Goal: Task Accomplishment & Management: Complete application form

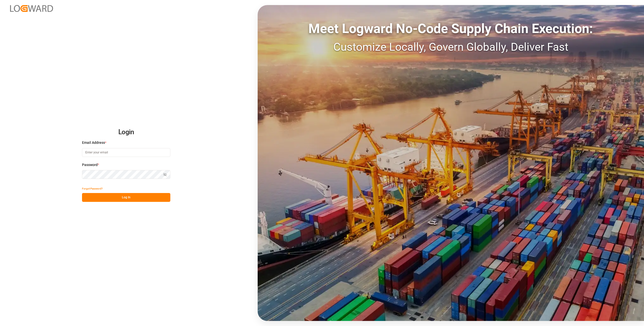
click at [99, 157] on input at bounding box center [126, 152] width 88 height 9
click at [136, 154] on input "Ehrhardt@haegerundschmidt.com" at bounding box center [126, 152] width 88 height 9
type input "E"
type input "duisburg-cs@haegerundschmidt.com"
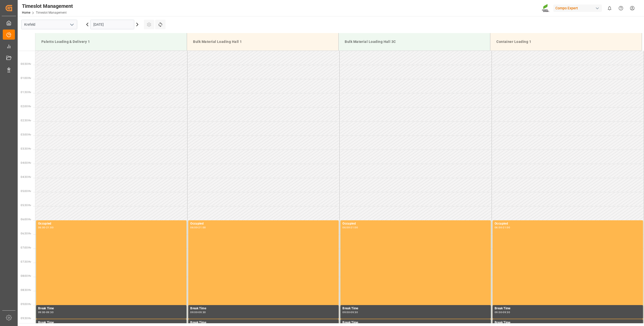
scroll to position [280, 0]
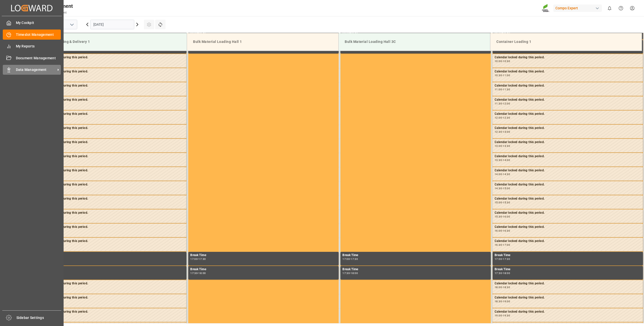
click at [10, 72] on rect at bounding box center [9, 71] width 2 height 3
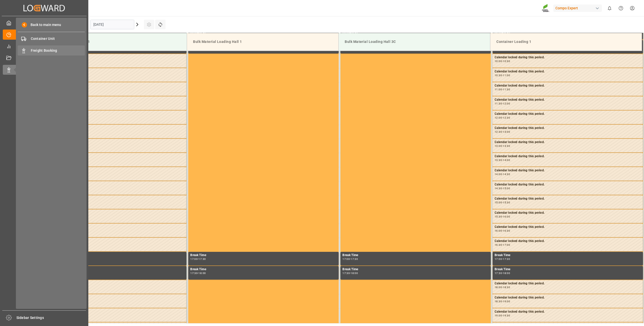
click at [39, 51] on span "Freight Booking" at bounding box center [58, 50] width 54 height 5
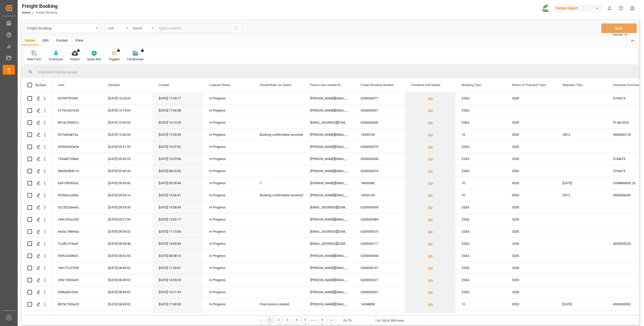
click at [128, 30] on div "code" at bounding box center [117, 28] width 25 height 10
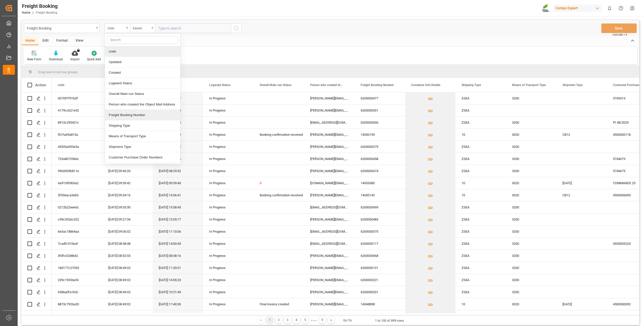
click at [120, 117] on div "Freight Booking Number" at bounding box center [142, 115] width 75 height 11
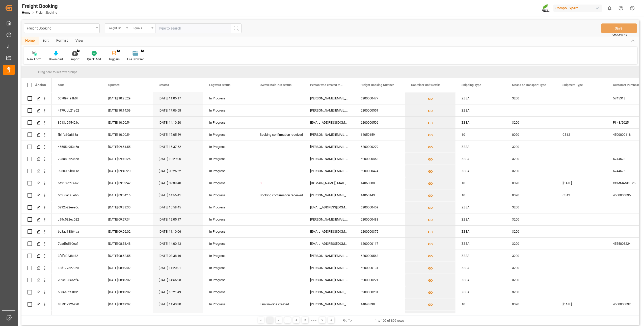
paste input "6200000618"
type input "6200000618"
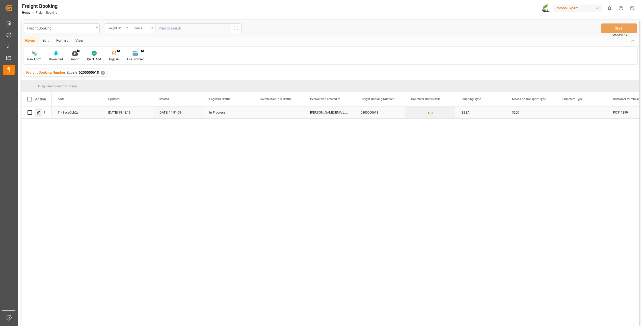
click at [36, 114] on div "Press SPACE to select this row." at bounding box center [39, 112] width 8 height 9
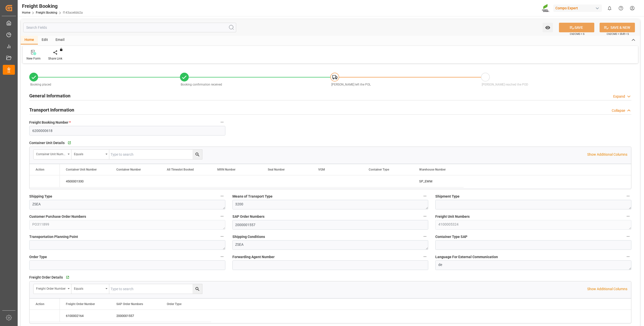
type input "Maersk"
type input "Maersk Line AS"
type input "9229855"
type input "NLRTM"
type input "NZTRG"
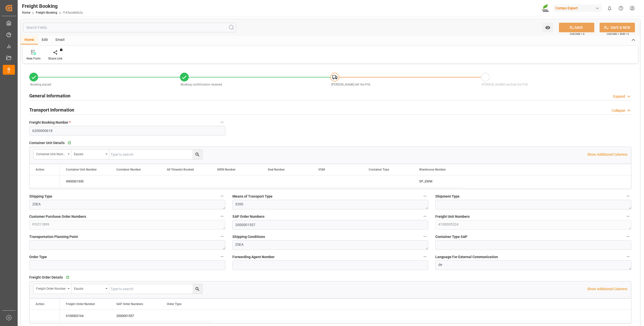
type input "0"
type input "49000"
type input "08.10.2025 01:00"
type input "12.10.2025 01:00"
type input "27.11.2025 01:00"
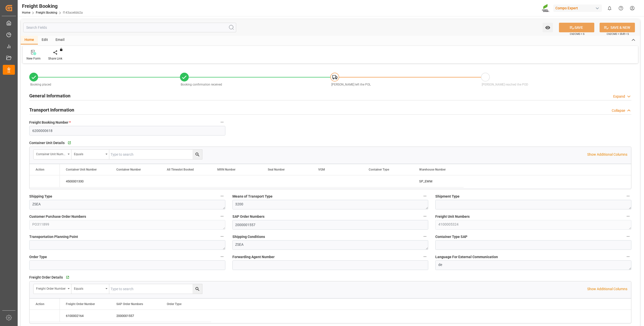
type input "15.09.2025 14:51"
type input "22.09.2025 15:47"
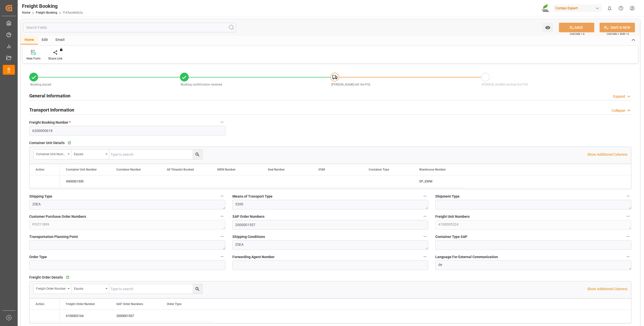
type input "22.09.2025 15:47"
click at [41, 183] on icon "Press SPACE to select this row." at bounding box center [40, 182] width 4 height 4
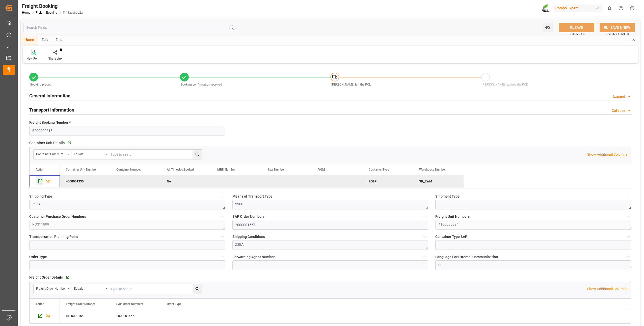
click at [40, 184] on icon "Press SPACE to deselect this row." at bounding box center [40, 181] width 5 height 5
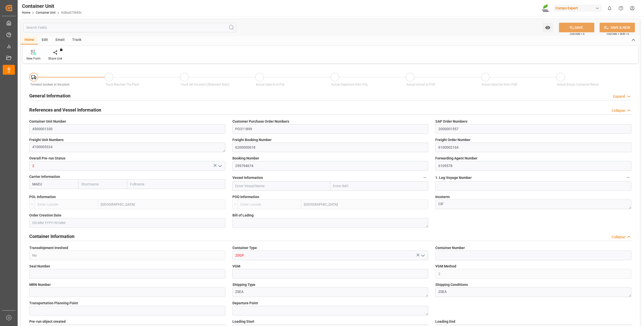
type input "Maersk"
type input "Maersk Line AS"
type input "NLRTM"
type input "NZTRG"
type input "5"
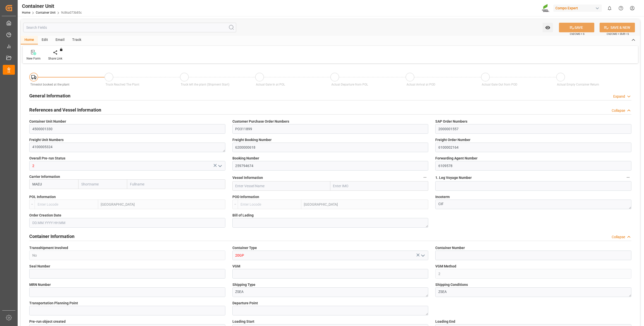
type input "0"
type input "5"
type input "0"
type input "49000"
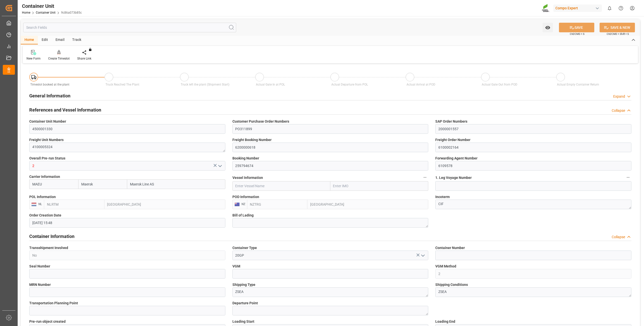
type input "[DATE] 15:48"
type input "[DATE]"
click at [58, 54] on icon at bounding box center [59, 52] width 4 height 5
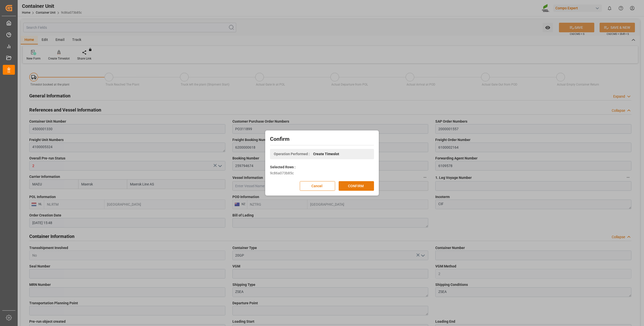
click at [344, 184] on button "CONFIRM" at bounding box center [356, 186] width 35 height 10
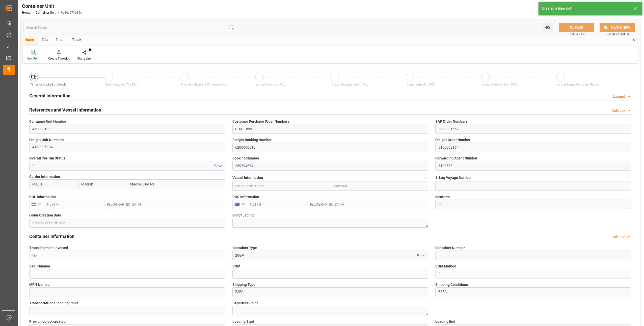
type input "Maersk"
type input "Maersk Line AS"
type input "NLRTM"
type input "NZTRG"
type input "5"
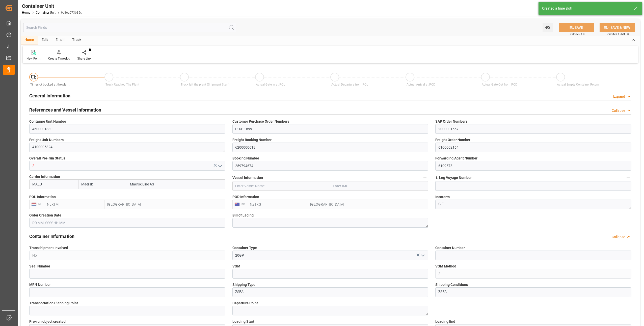
type input "0"
type input "5"
type input "0"
type input "49000"
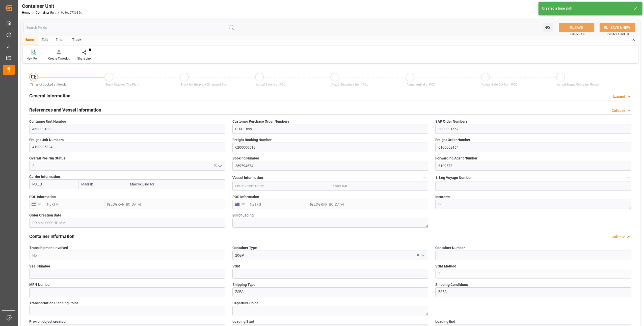
type input "[DATE] 15:48"
type input "[DATE]"
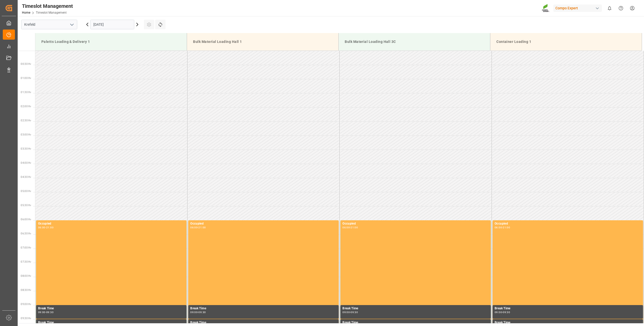
scroll to position [280, 0]
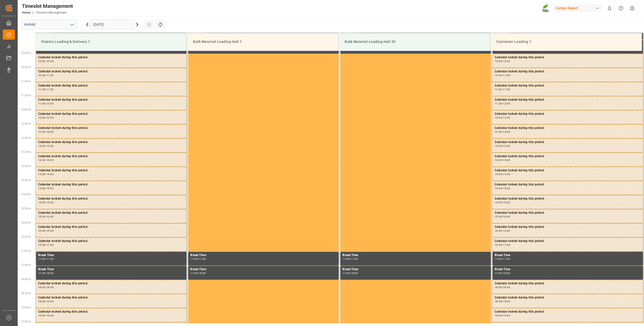
click at [99, 22] on input "06.10.2025" at bounding box center [112, 25] width 44 height 10
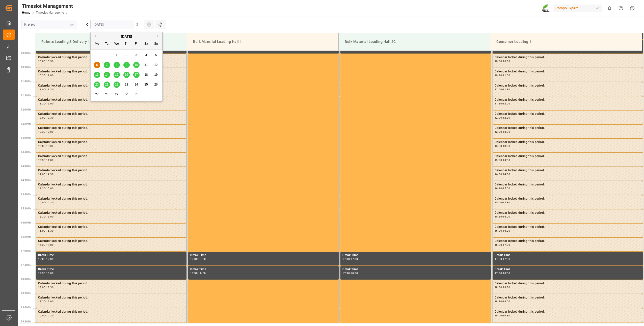
click at [98, 95] on span "27" at bounding box center [96, 95] width 3 height 4
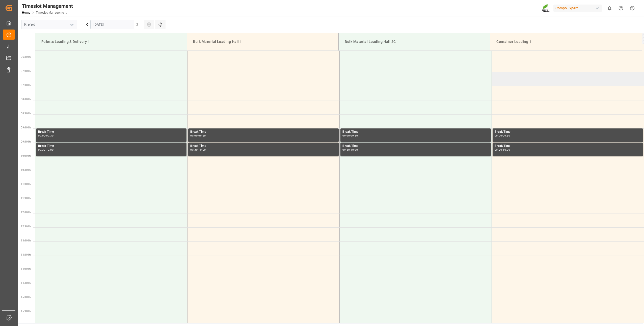
scroll to position [126, 0]
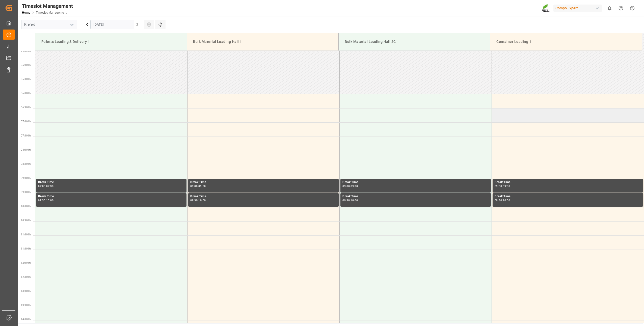
click at [498, 109] on td at bounding box center [568, 115] width 152 height 14
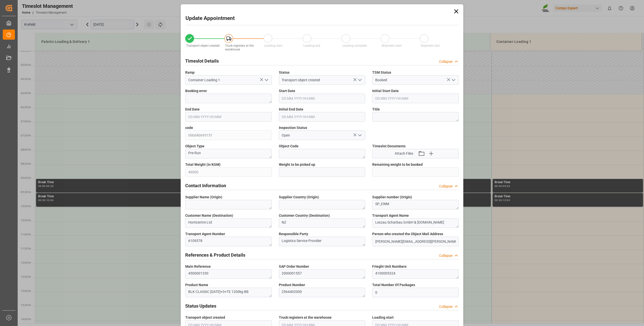
type input "49000"
type input "0"
type input "27.10.2025 06:30"
type input "27.10.2025 07:00"
type input "[DATE] 15:48"
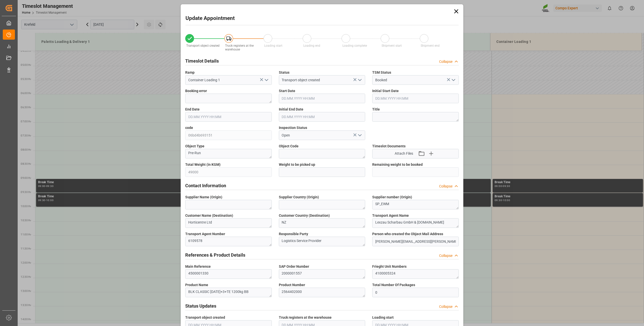
type input "06.10.2025 08:38"
click at [454, 14] on icon at bounding box center [456, 11] width 7 height 7
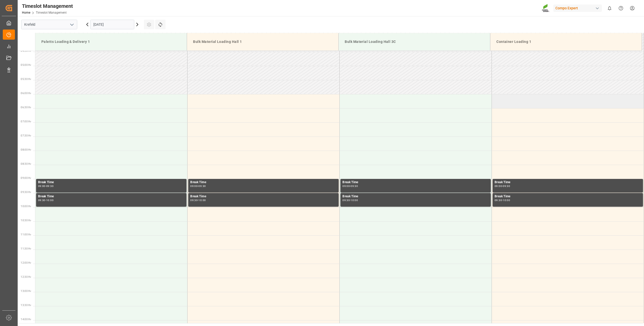
click at [500, 103] on td at bounding box center [568, 101] width 152 height 14
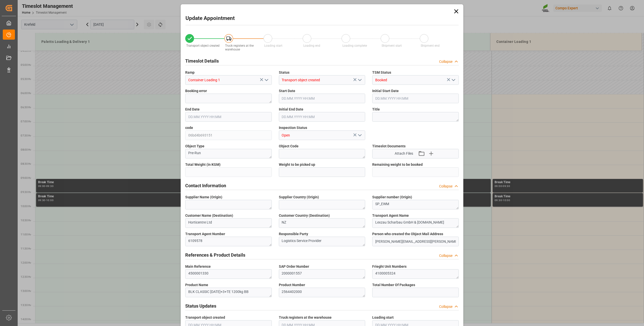
type input "49000"
type input "0"
type input "27.10.2025 06:00"
type input "[DATE] 06:30"
type input "[DATE] 15:48"
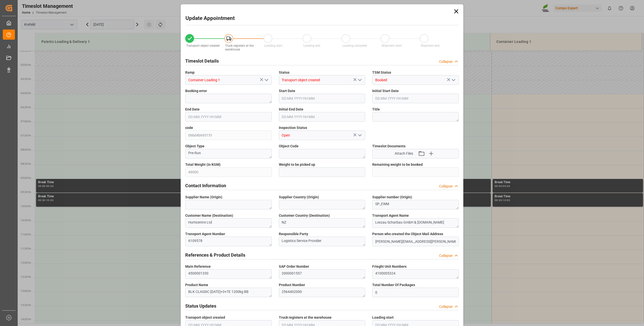
type input "06.10.2025 08:38"
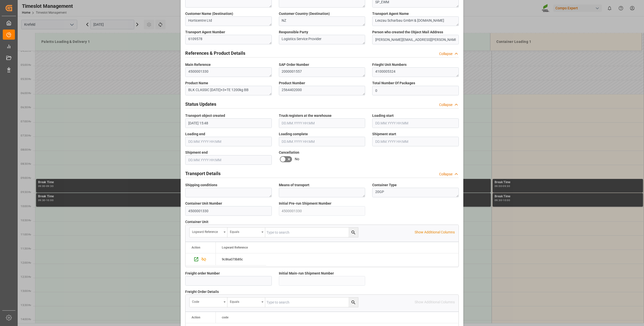
scroll to position [340, 0]
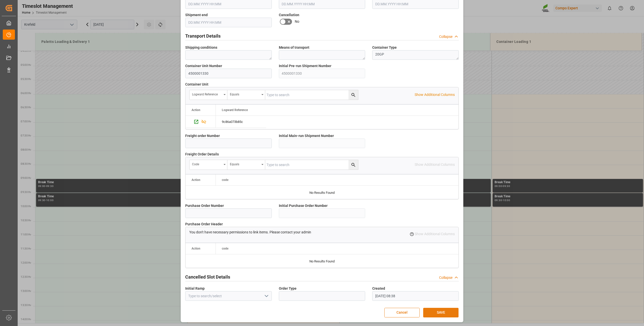
click at [434, 315] on button "SAVE" at bounding box center [440, 313] width 35 height 10
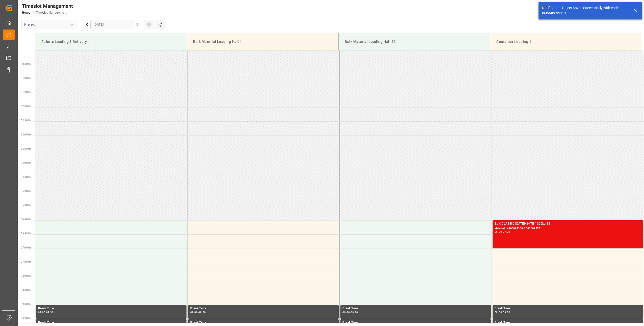
scroll to position [138, 0]
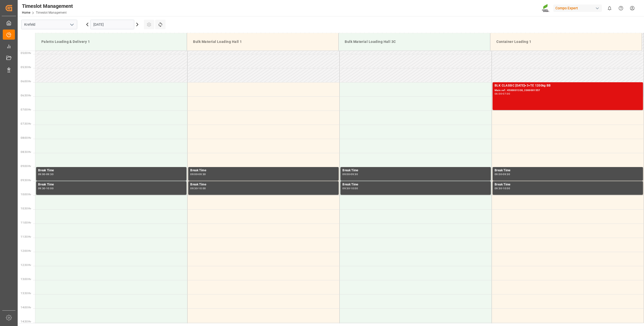
click at [521, 99] on div "BLK CLASSIC 12-8-16+3+TE 1200kg BB Main ref : 4500001330, 2000001557 06:00 - 07…" at bounding box center [568, 96] width 146 height 26
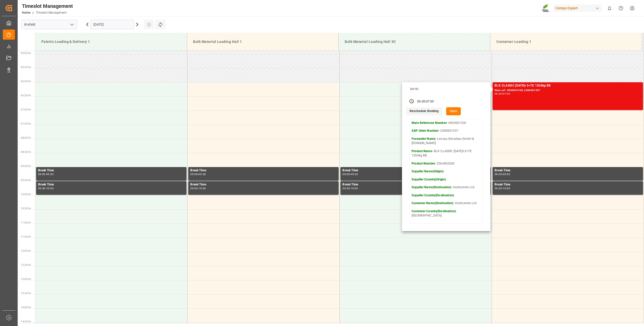
click at [451, 113] on button "Open" at bounding box center [453, 111] width 15 height 8
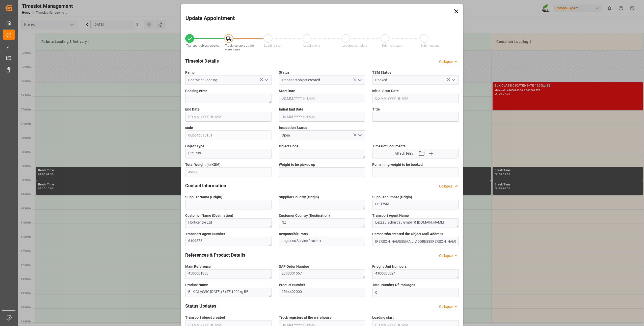
type input "49000"
type input "0"
type input "[DATE] 06:00"
type input "27.10.2025 07:00"
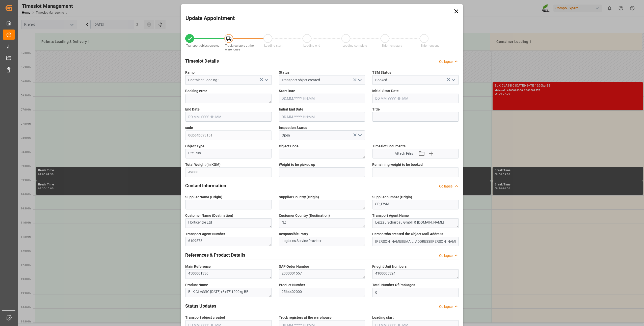
type input "[DATE] 06:30"
type input "[DATE] 15:48"
type input "06.10.2025 08:38"
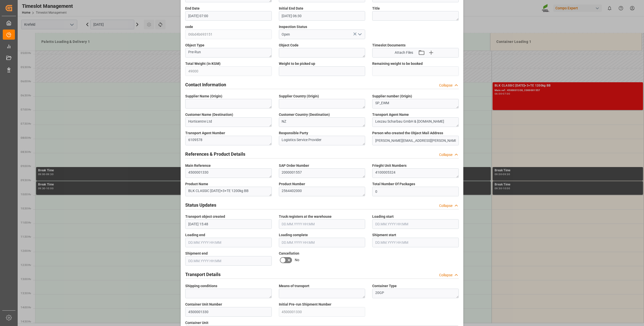
scroll to position [126, 0]
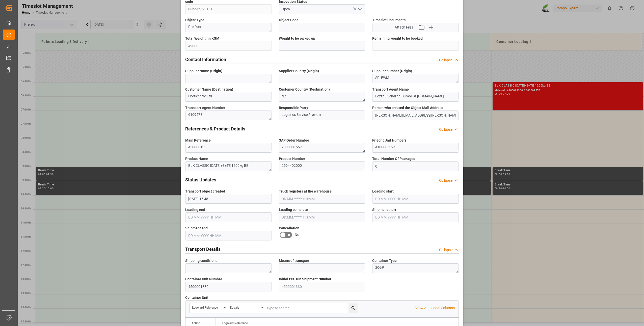
click at [282, 234] on icon at bounding box center [282, 235] width 3 height 2
click at [0, 0] on input "checkbox" at bounding box center [0, 0] width 0 height 0
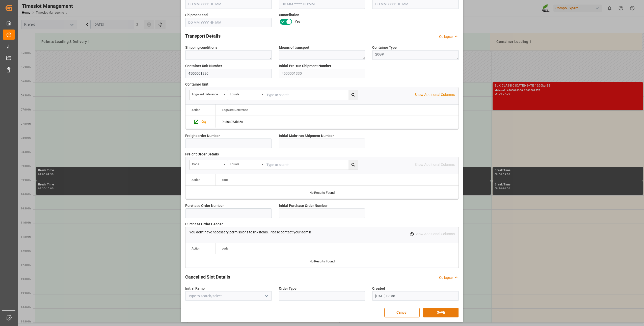
click at [431, 314] on button "SAVE" at bounding box center [440, 313] width 35 height 10
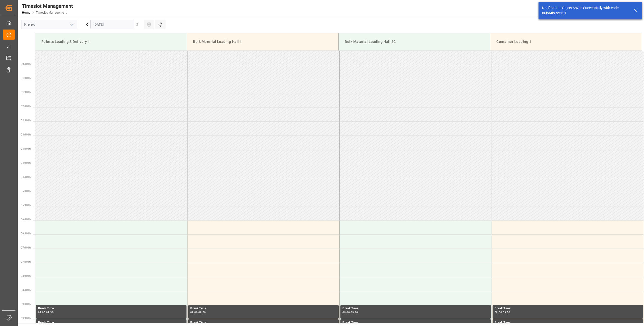
scroll to position [138, 0]
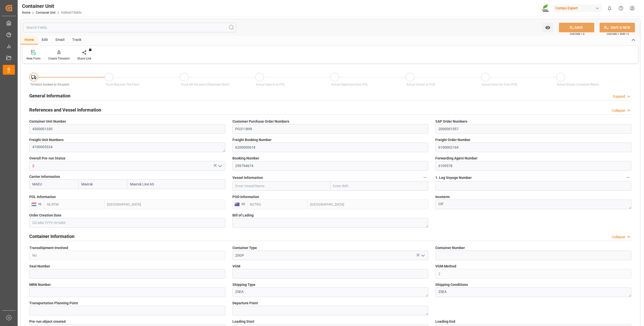
type input "Maersk"
type input "Maersk Line AS"
type input "NLRTM"
type input "NZTRG"
type input "5"
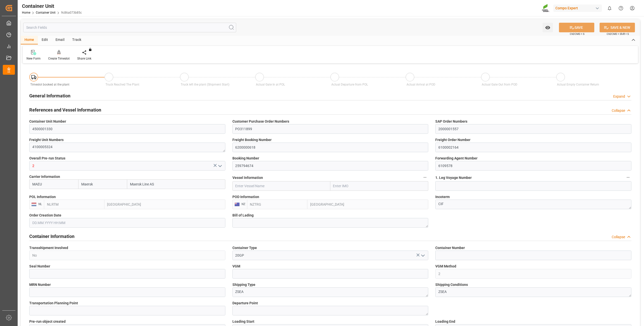
type input "0"
type input "5"
type input "0"
type input "49000"
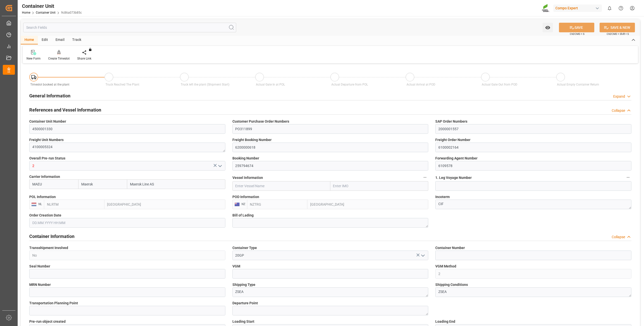
type input "[DATE] 15:48"
type input "08.10.2025"
click at [53, 53] on div at bounding box center [58, 52] width 21 height 5
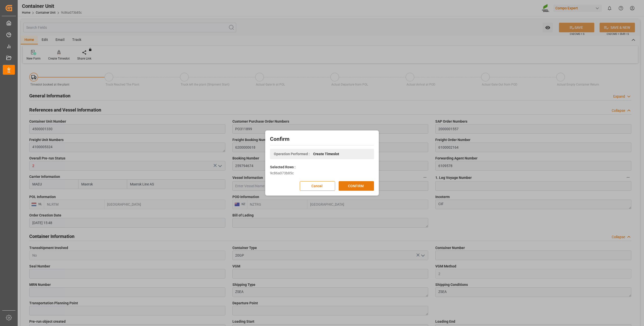
click at [355, 189] on button "CONFIRM" at bounding box center [356, 186] width 35 height 10
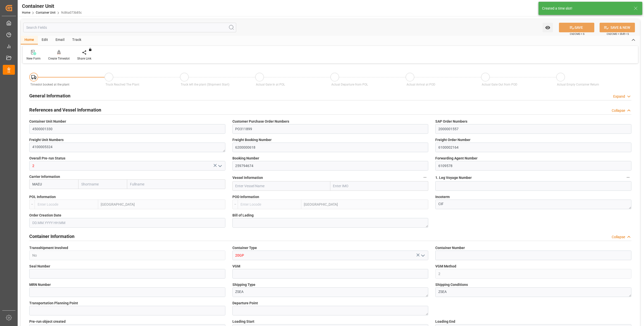
type input "Maersk"
type input "Maersk Line AS"
type input "NLRTM"
type input "NZTRG"
type input "5"
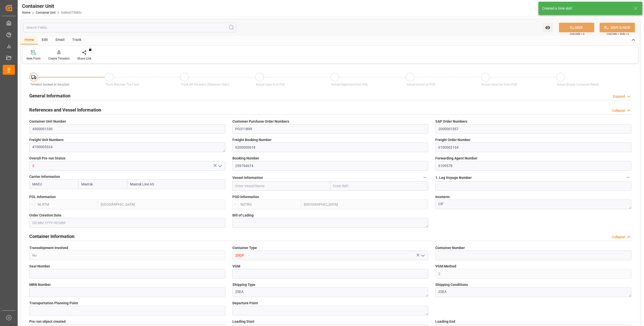
type input "0"
type input "5"
type input "0"
type input "49000"
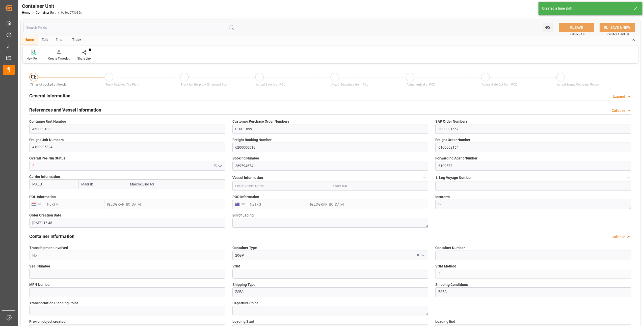
type input "[DATE] 15:48"
type input "08.10.2025"
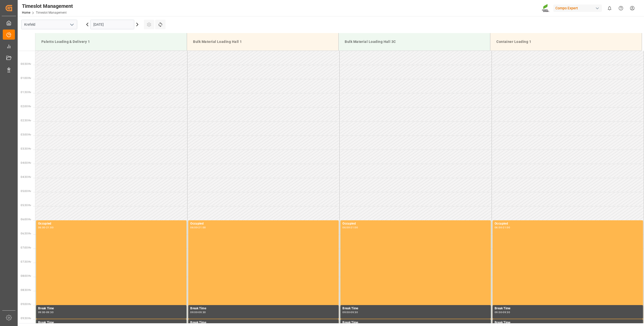
scroll to position [280, 0]
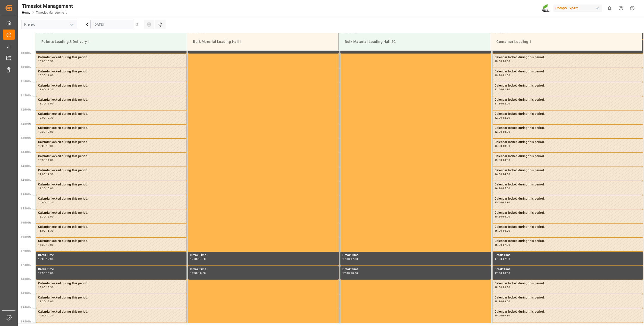
click at [104, 25] on input "[DATE]" at bounding box center [112, 25] width 44 height 10
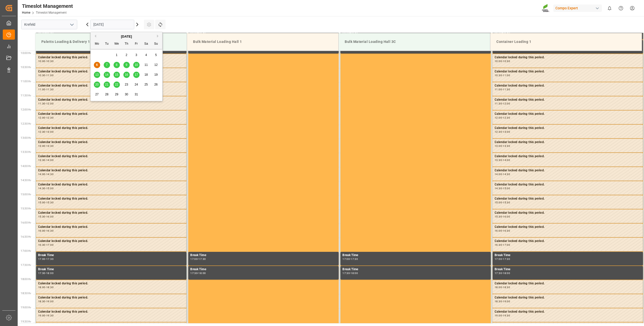
click at [96, 95] on span "27" at bounding box center [96, 95] width 3 height 4
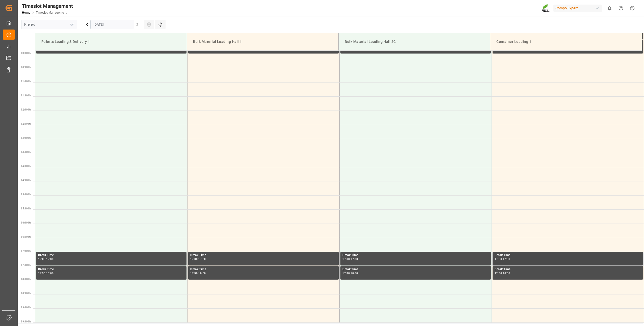
click at [504, 265] on div "Break Time 17:00 - 17:30" at bounding box center [568, 259] width 150 height 14
click at [499, 267] on div "Break Time" at bounding box center [568, 269] width 146 height 5
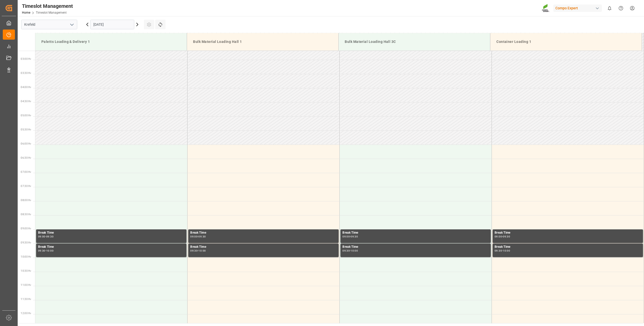
scroll to position [177, 0]
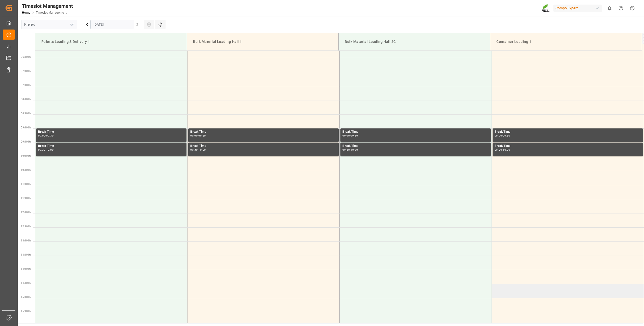
click at [499, 285] on td at bounding box center [568, 291] width 152 height 14
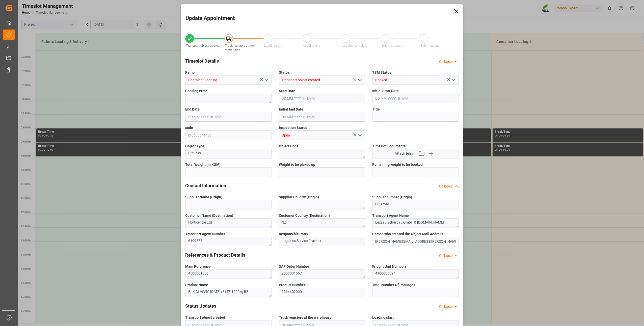
type input "49000"
type input "0"
type input "[DATE] 14:30"
type input "[DATE] 15:00"
type input "[DATE] 15:48"
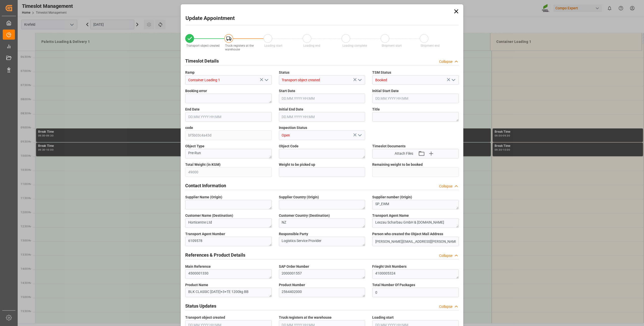
type input "[DATE] 08:39"
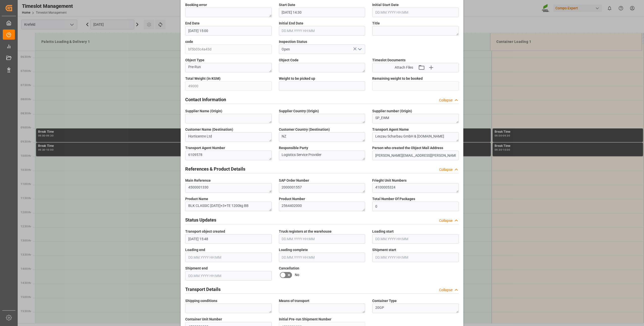
scroll to position [0, 0]
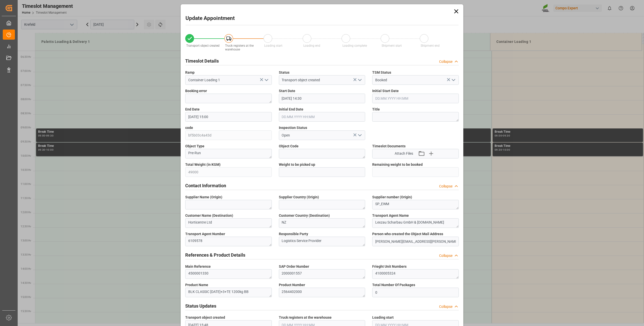
click at [454, 13] on icon at bounding box center [456, 11] width 7 height 7
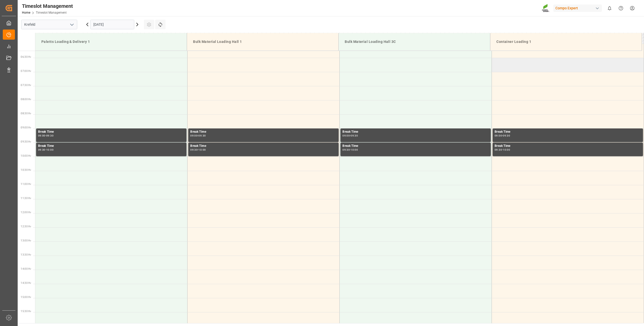
scroll to position [101, 0]
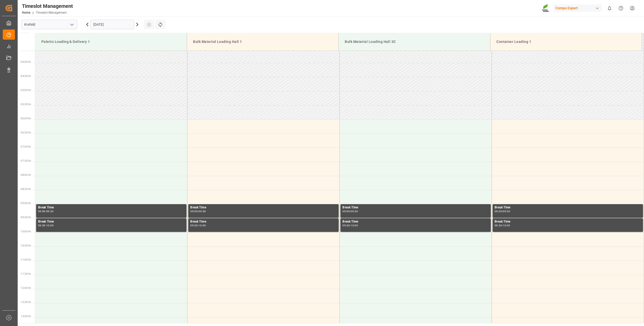
click at [501, 110] on td at bounding box center [568, 112] width 152 height 14
drag, startPoint x: 642, startPoint y: 129, endPoint x: 640, endPoint y: 83, distance: 45.2
click at [640, 83] on tbody "Break Time 09:00 - 09:30 Break Time 09:00 - 09:30 Break Time 09:00 - 09:30 Brea…" at bounding box center [339, 289] width 609 height 679
click at [505, 124] on td at bounding box center [568, 126] width 152 height 14
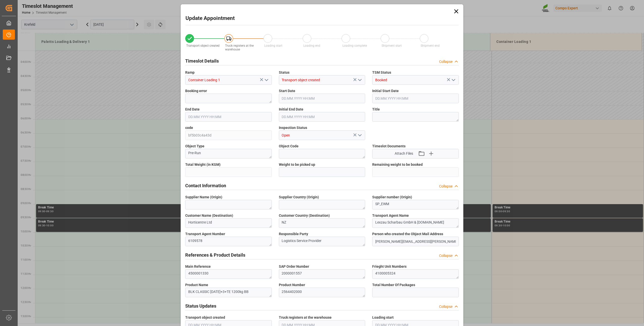
type input "49000"
type input "0"
type input "[DATE] 06:00"
type input "[DATE] 06:30"
type input "[DATE] 15:48"
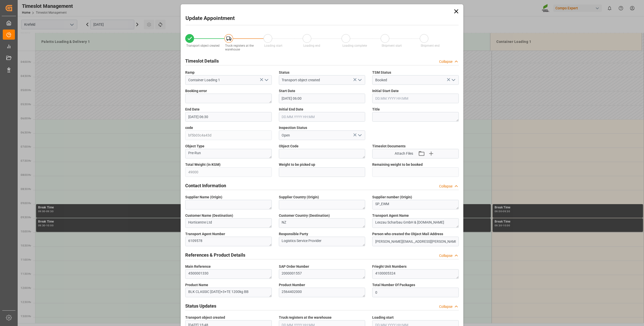
type input "[DATE] 08:39"
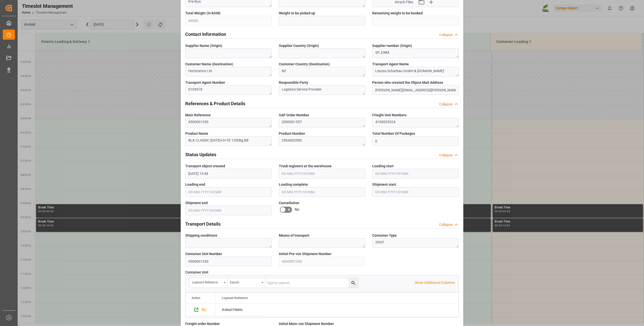
scroll to position [0, 0]
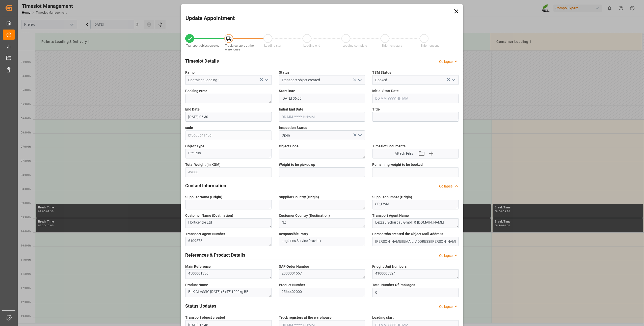
click at [455, 14] on icon at bounding box center [456, 11] width 7 height 7
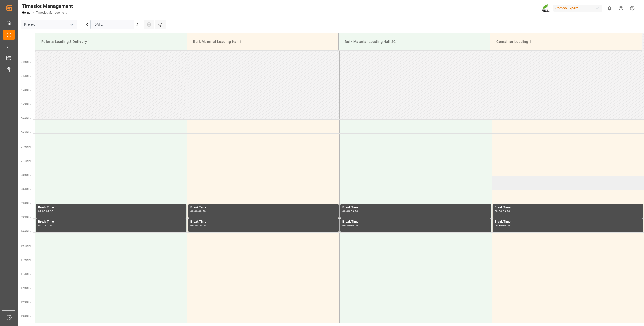
click at [500, 182] on td at bounding box center [568, 183] width 152 height 14
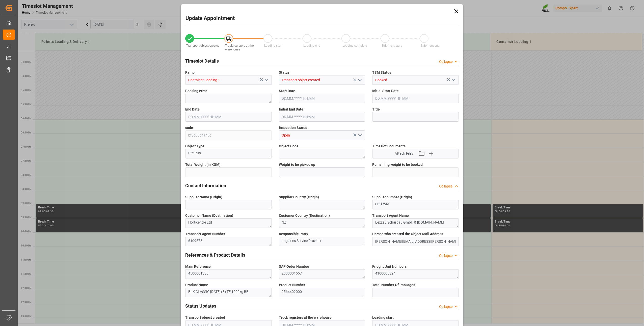
type input "49000"
type input "0"
type input "[DATE] 08:00"
type input "[DATE] 08:30"
type input "[DATE] 15:48"
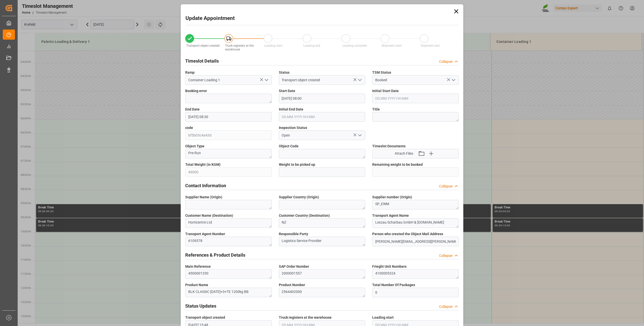
type input "[DATE] 08:39"
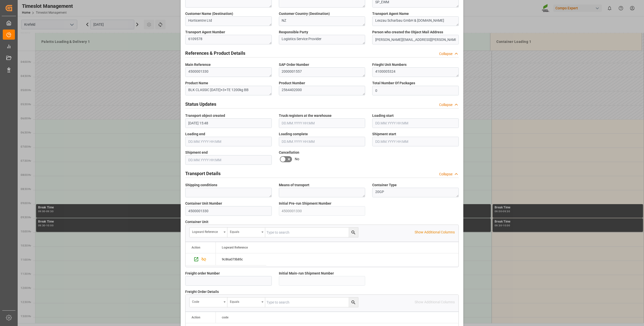
scroll to position [340, 0]
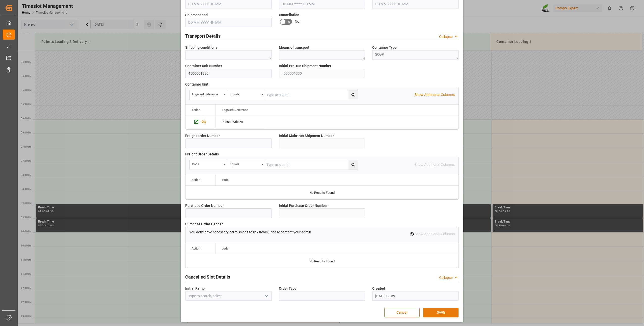
click at [438, 315] on button "SAVE" at bounding box center [440, 313] width 35 height 10
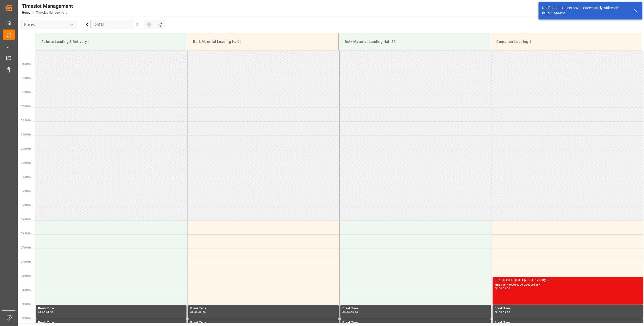
scroll to position [195, 0]
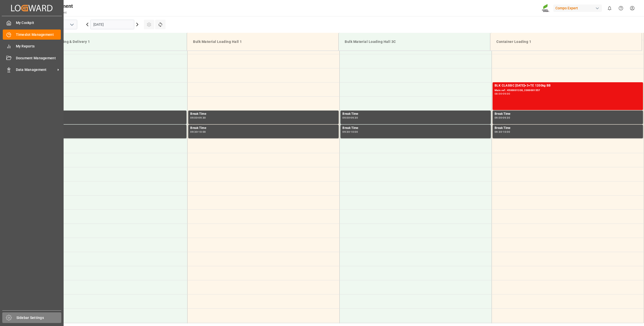
click at [10, 316] on icon at bounding box center [9, 318] width 6 height 6
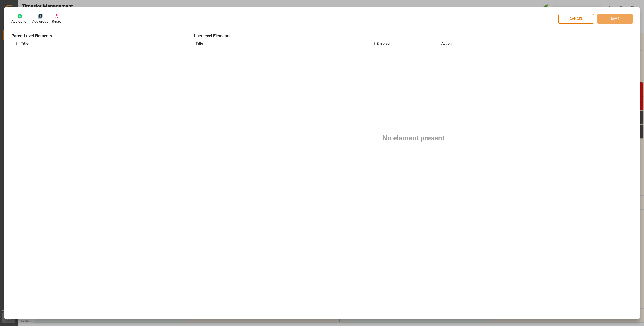
checkbox input "true"
